Goal: Task Accomplishment & Management: Manage account settings

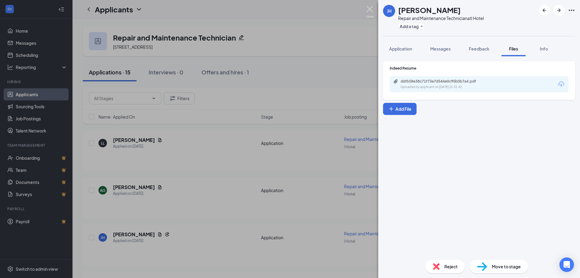
click at [368, 10] on img at bounding box center [370, 12] width 8 height 12
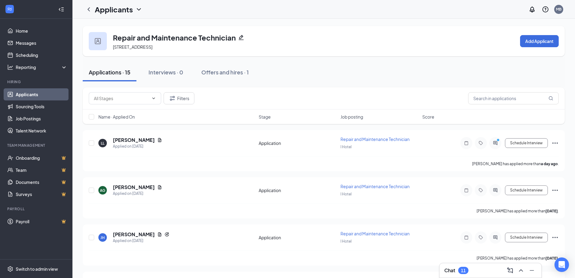
click at [458, 269] on div "Chat 11" at bounding box center [457, 269] width 24 height 7
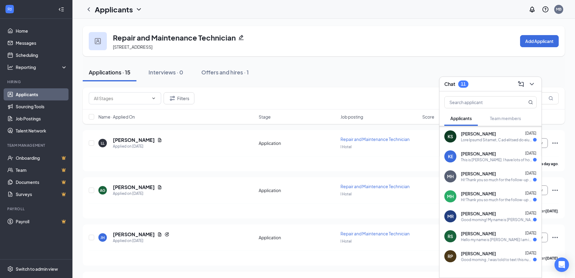
scroll to position [60, 0]
click at [33, 118] on link "Job Postings" at bounding box center [42, 118] width 52 height 12
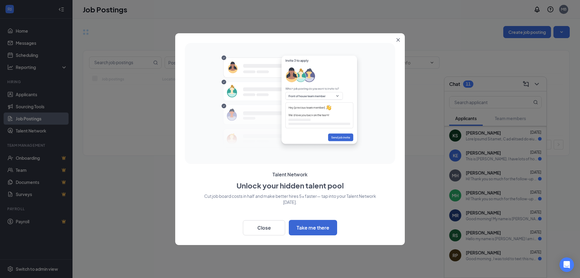
click at [538, 83] on div at bounding box center [290, 139] width 580 height 278
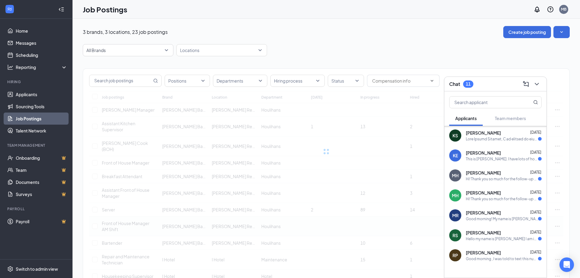
click at [268, 229] on td "Houlihans" at bounding box center [283, 226] width 50 height 20
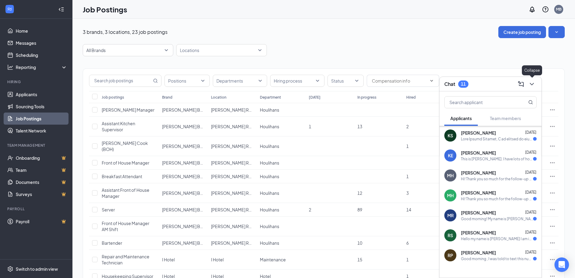
click at [533, 86] on icon "ChevronDown" at bounding box center [531, 83] width 7 height 7
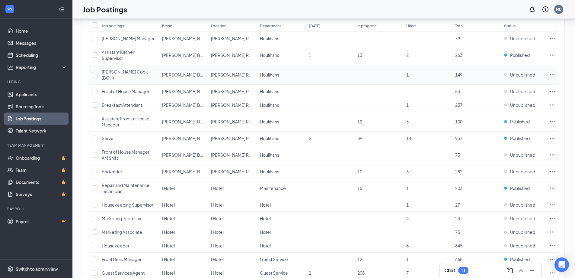
scroll to position [69, 0]
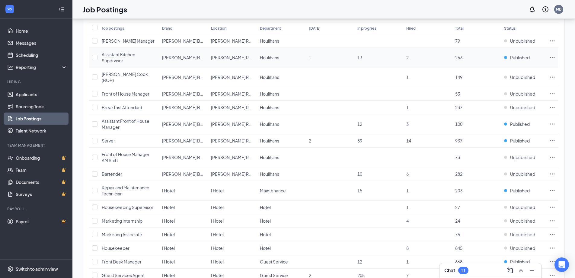
click at [552, 57] on icon "Ellipses" at bounding box center [553, 57] width 6 height 6
click at [485, 54] on td "263" at bounding box center [476, 58] width 49 height 20
click at [94, 57] on input "checkbox" at bounding box center [94, 57] width 5 height 5
checkbox input "true"
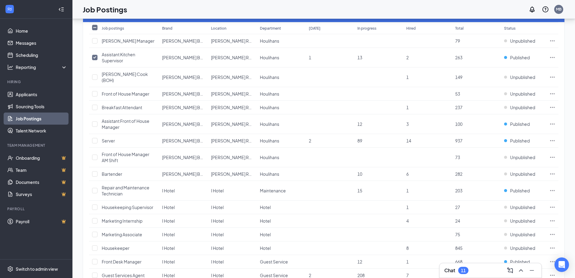
scroll to position [39, 0]
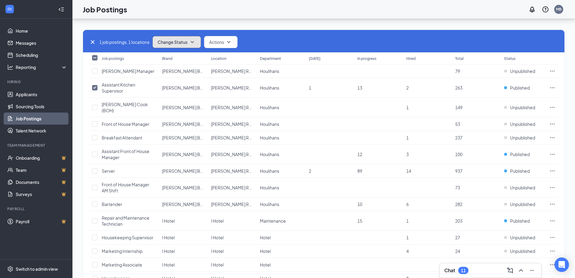
click at [196, 41] on icon "SmallChevronDown" at bounding box center [192, 41] width 7 height 7
click at [178, 70] on span "Unpublish" at bounding box center [169, 71] width 20 height 7
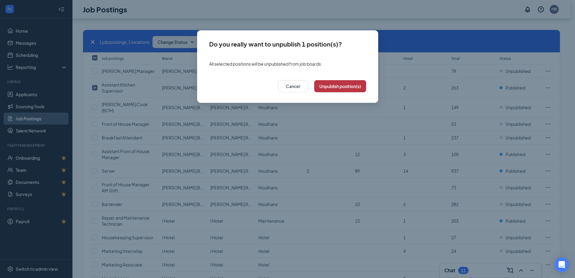
click at [339, 82] on button "Unpublish position(s)" at bounding box center [340, 86] width 52 height 12
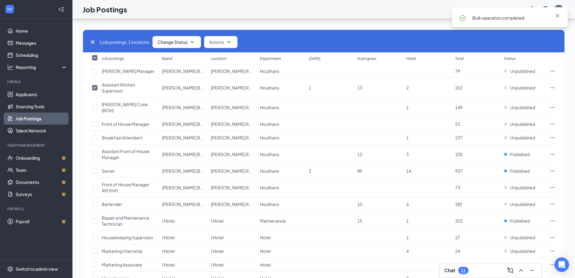
click at [507, 56] on th "Status" at bounding box center [523, 58] width 45 height 12
click at [509, 57] on th "Status" at bounding box center [523, 58] width 45 height 12
click at [517, 59] on th "Status" at bounding box center [523, 58] width 45 height 12
click at [510, 59] on th "Status" at bounding box center [523, 58] width 45 height 12
